Goal: Transaction & Acquisition: Purchase product/service

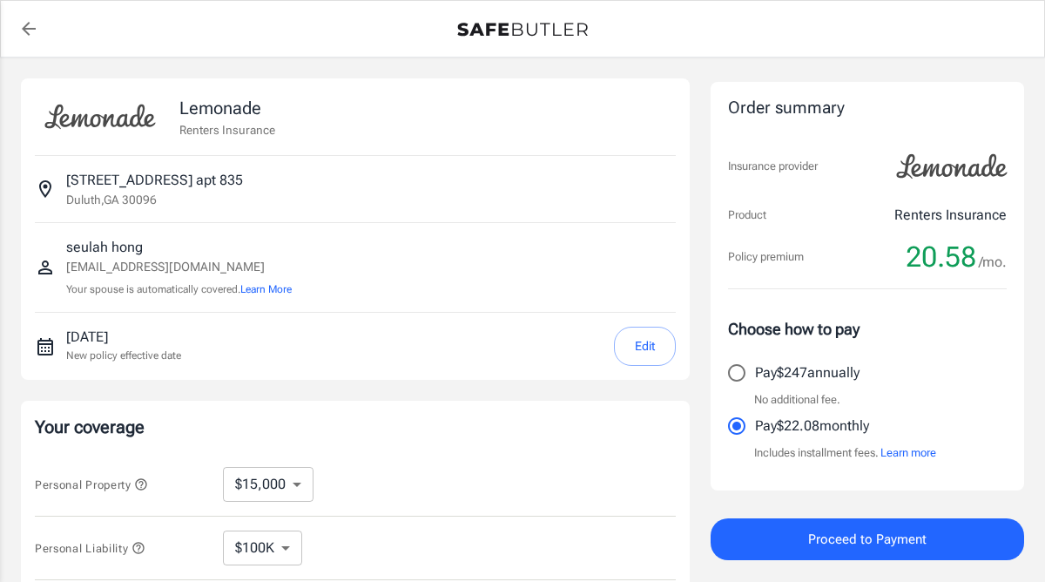
select select "15000"
select select "500"
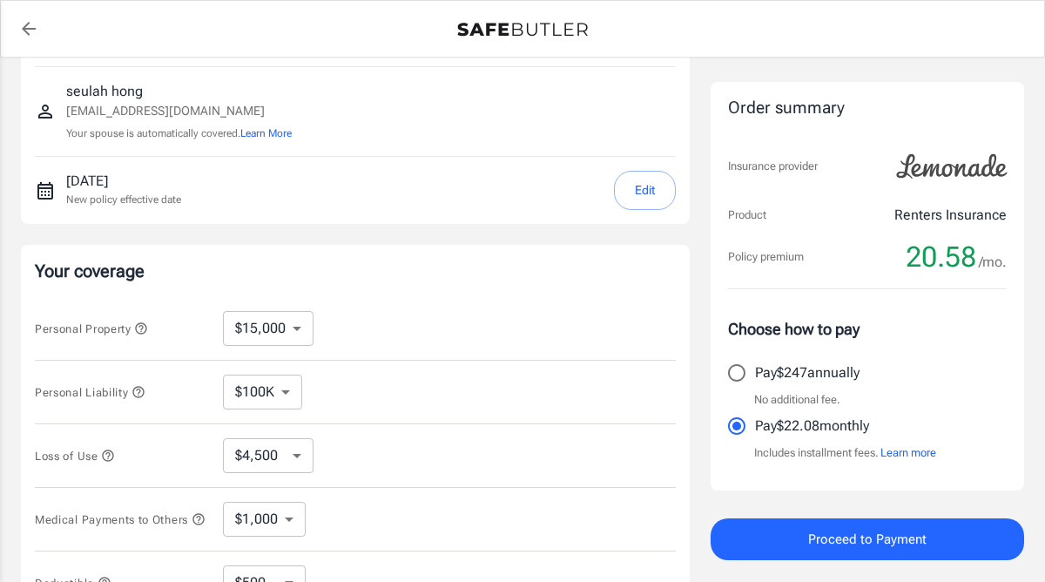
scroll to position [158, 0]
click at [271, 332] on select "$10,000 $15,000 $20,000 $25,000 $30,000 $40,000 $50,000 $100K $150K $200K $250K" at bounding box center [268, 326] width 91 height 35
select select "10000"
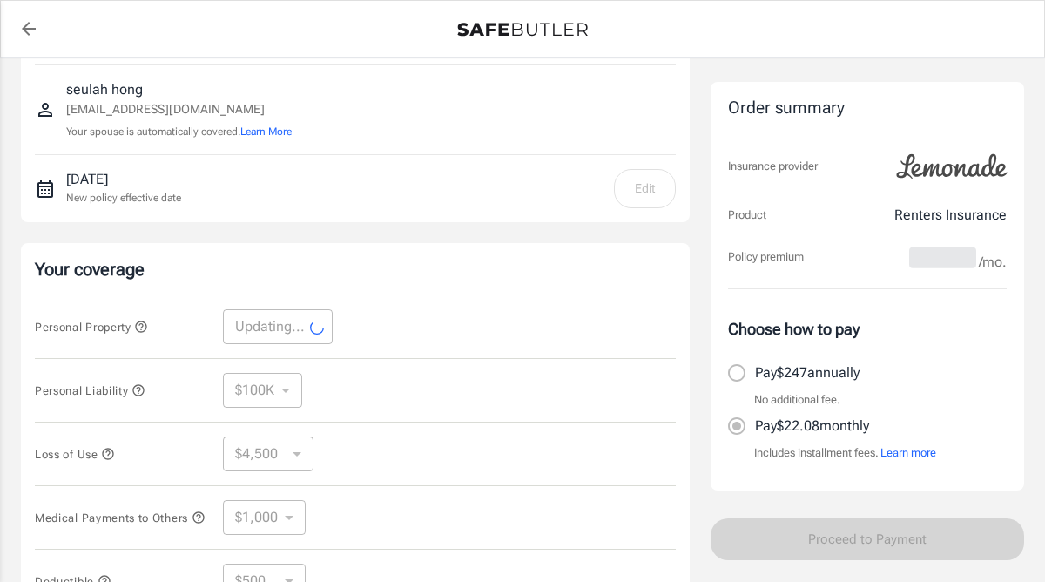
select select "10000"
select select "3000"
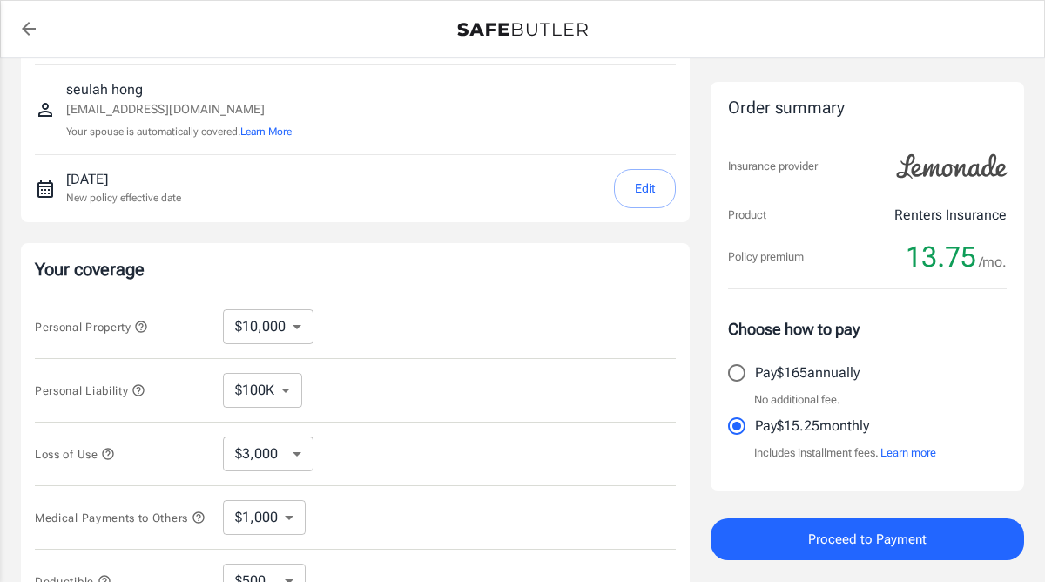
click at [267, 402] on select "$100K $300K $500K" at bounding box center [262, 390] width 79 height 35
click at [223, 373] on select "$100K $300K $500K" at bounding box center [262, 390] width 79 height 35
click at [272, 454] on select "$3,000 $6,000 $12,000 $21,000 $36,000 $60,000 $96,000 $153K $198K" at bounding box center [268, 453] width 91 height 35
click at [223, 436] on select "$3,000 $6,000 $12,000 $21,000 $36,000 $60,000 $96,000 $153K $198K" at bounding box center [268, 453] width 91 height 35
click at [274, 512] on select "$1,000 $3,000 $5,000" at bounding box center [264, 517] width 83 height 35
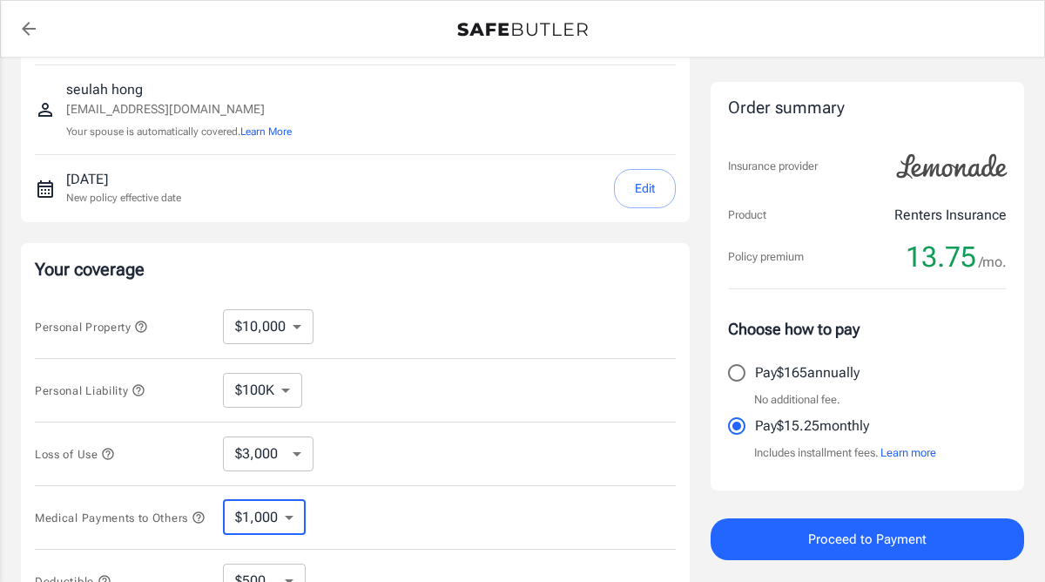
click at [223, 503] on select "$1,000 $3,000 $5,000" at bounding box center [264, 517] width 83 height 35
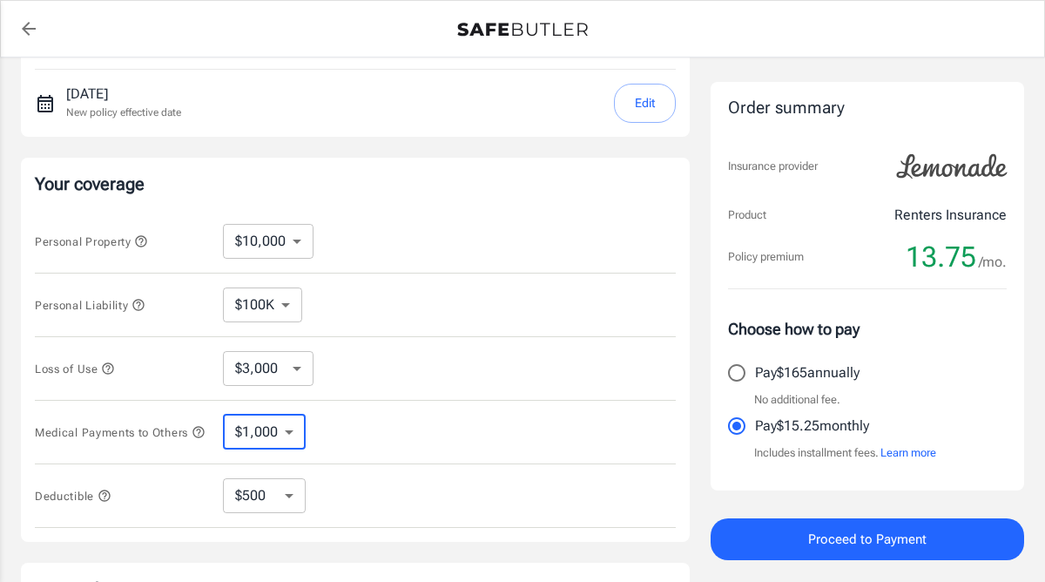
scroll to position [247, 0]
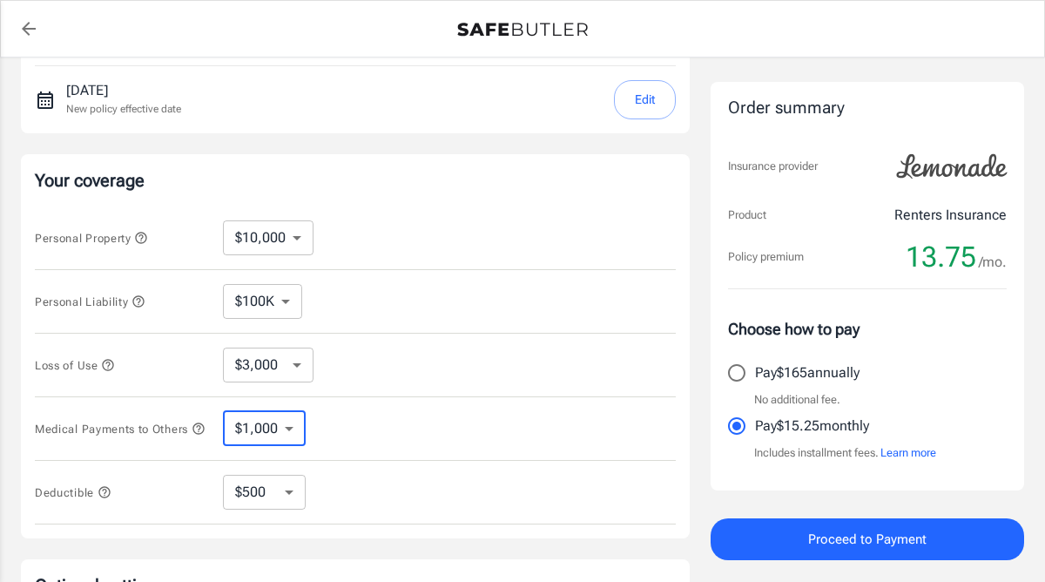
click at [274, 507] on select "$250 $500 $1,000 $2,500" at bounding box center [264, 492] width 83 height 35
select select "250"
click at [292, 500] on select "$250 $500 $1,000 $2,500" at bounding box center [264, 492] width 83 height 35
select select "500"
click at [275, 496] on select "$250 $500 $1,000 $2,500" at bounding box center [264, 492] width 83 height 35
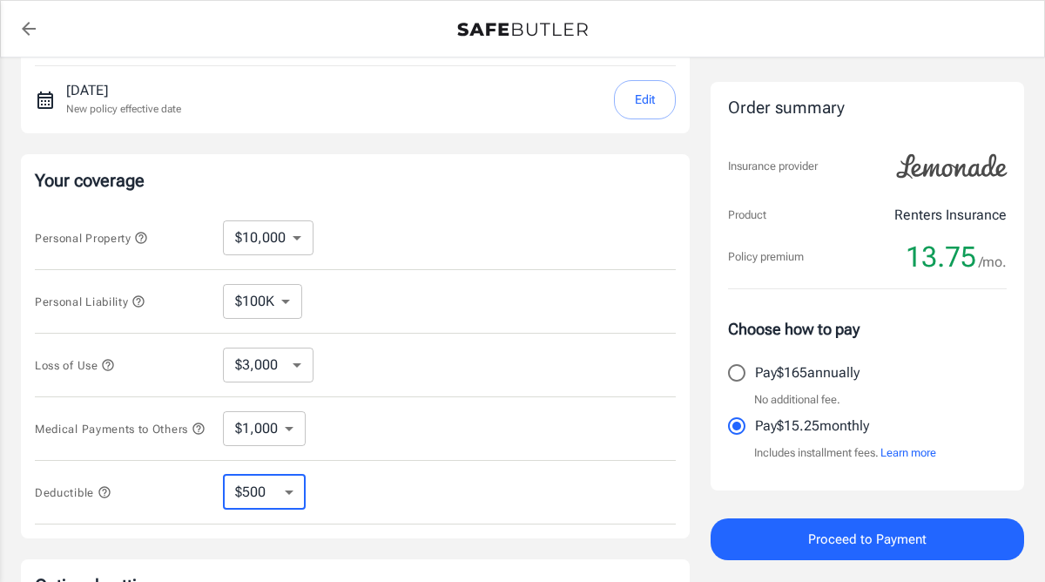
select select "2500"
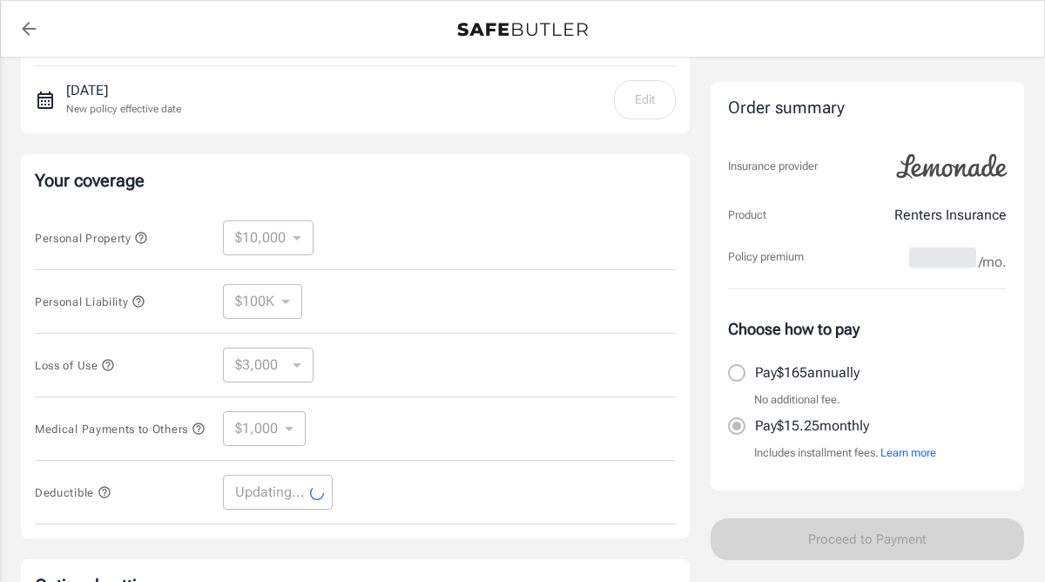
select select "2500"
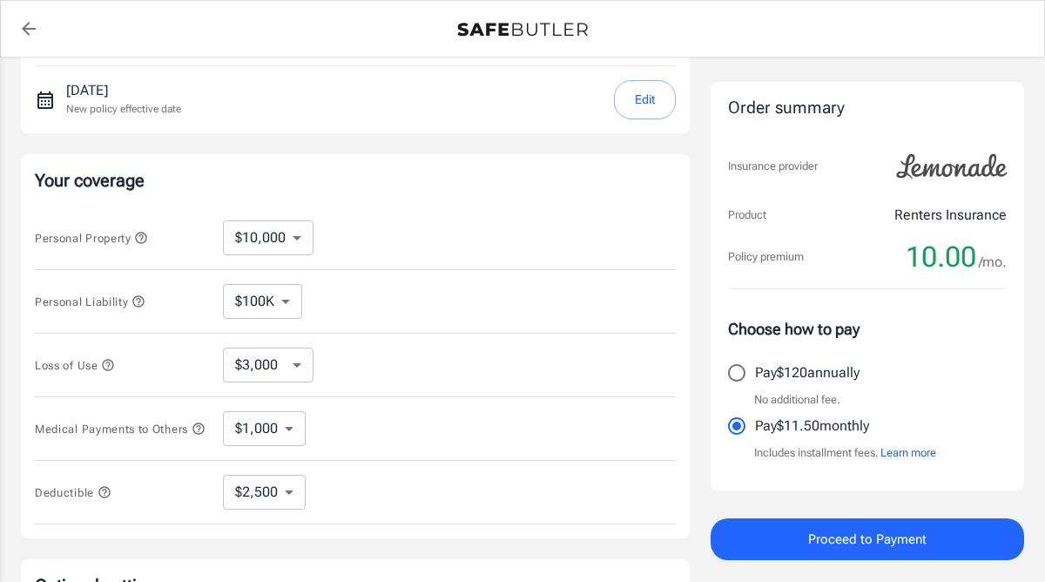
click at [913, 453] on button "Learn more" at bounding box center [909, 452] width 56 height 17
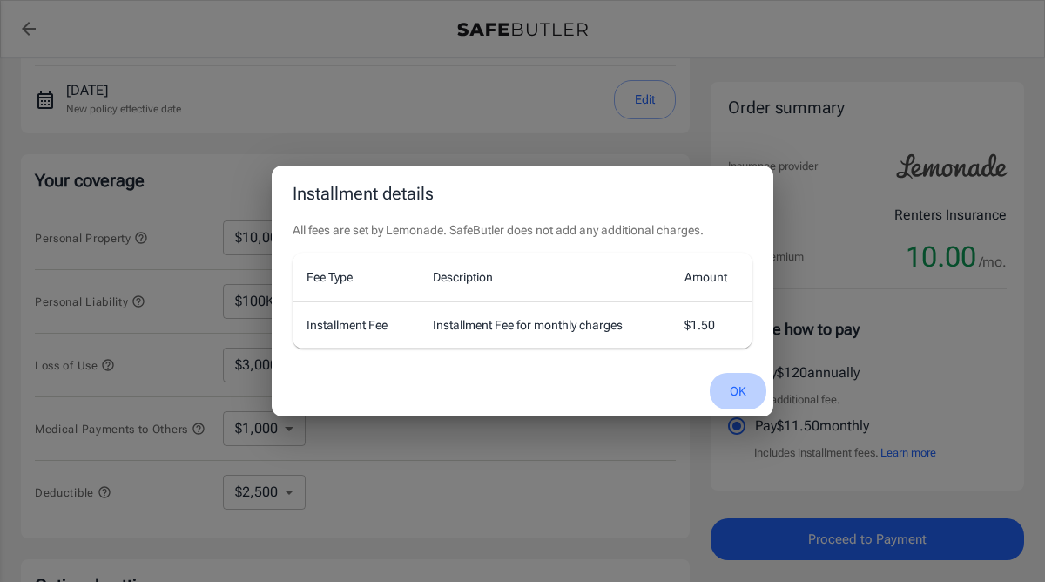
click at [738, 396] on button "OK" at bounding box center [738, 391] width 57 height 37
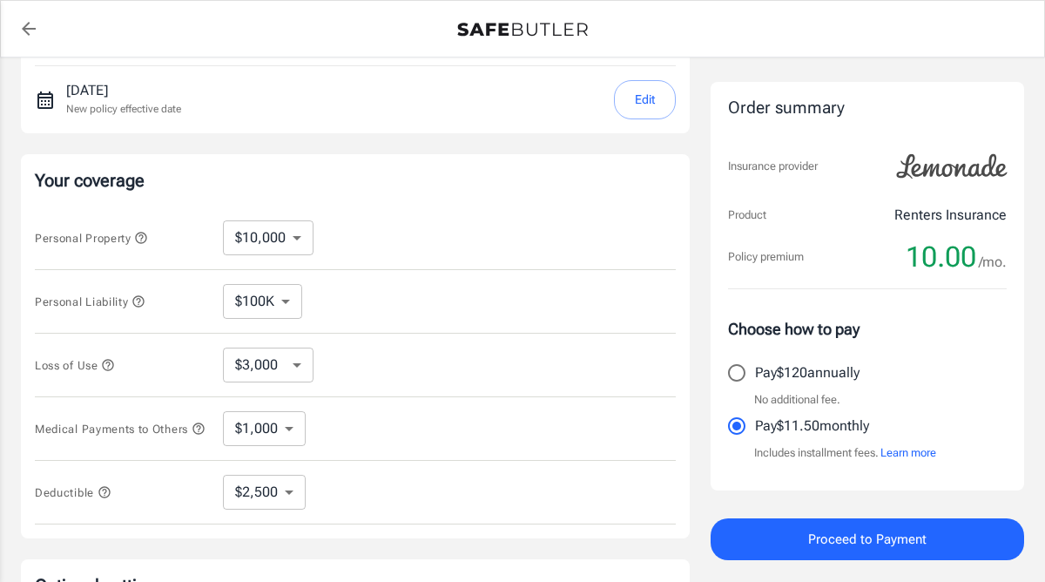
click at [821, 539] on span "Proceed to Payment" at bounding box center [867, 539] width 118 height 23
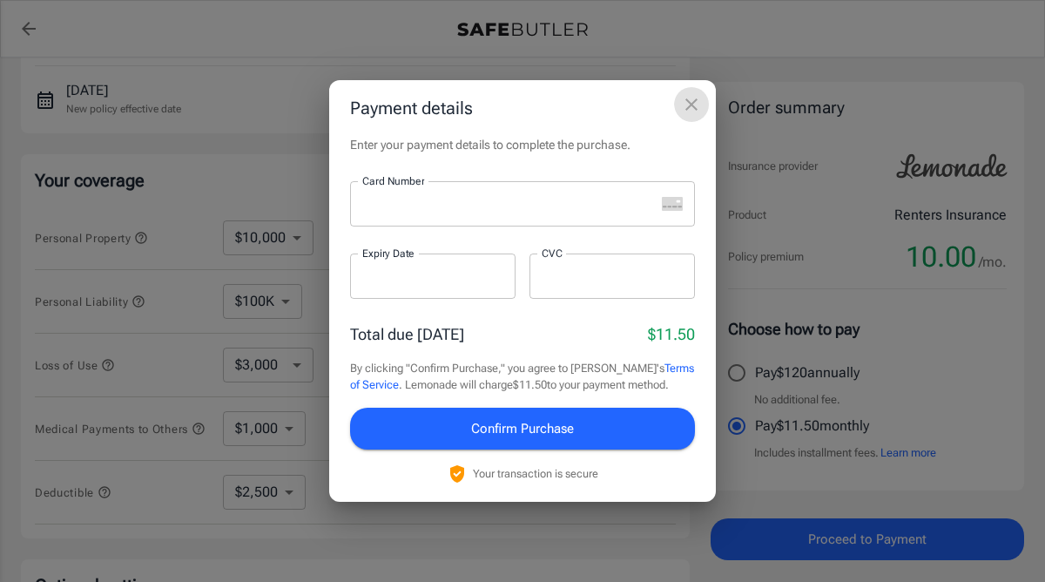
click at [694, 104] on icon "close" at bounding box center [691, 104] width 21 height 21
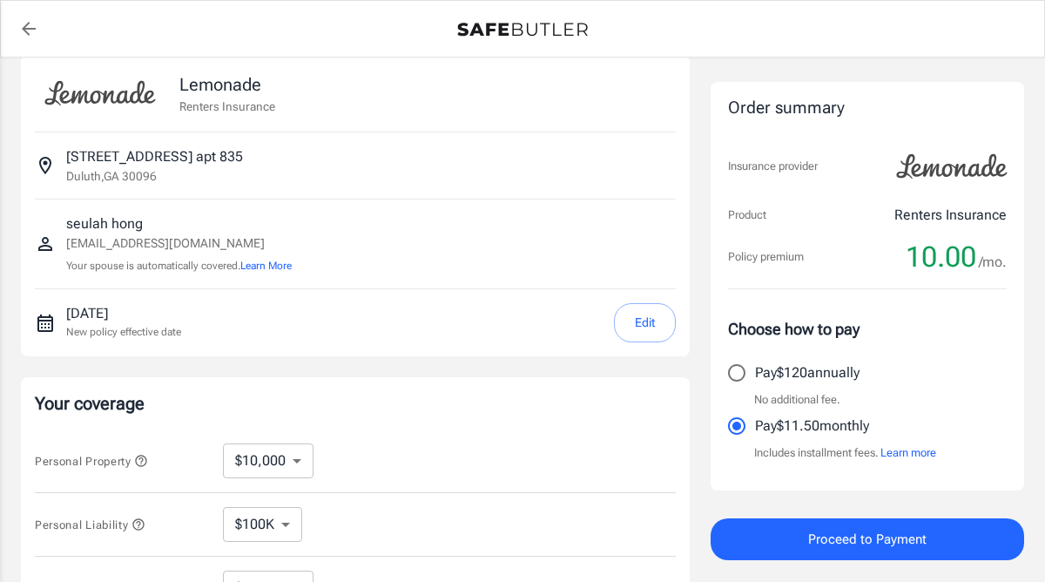
scroll to position [9, 0]
